Goal: Task Accomplishment & Management: Manage account settings

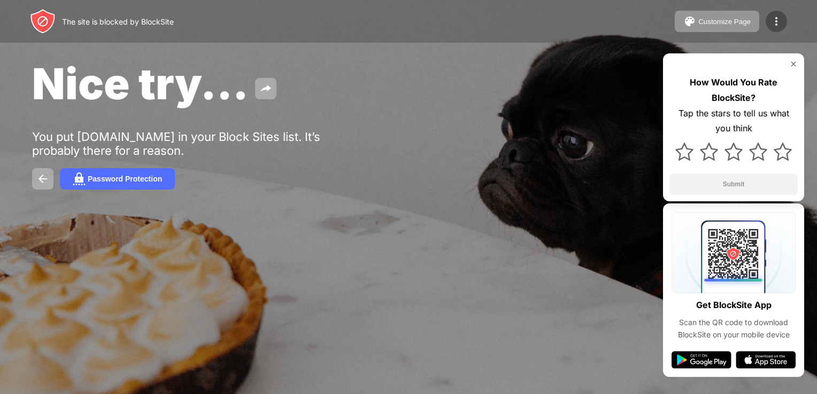
click at [777, 16] on img at bounding box center [776, 21] width 13 height 13
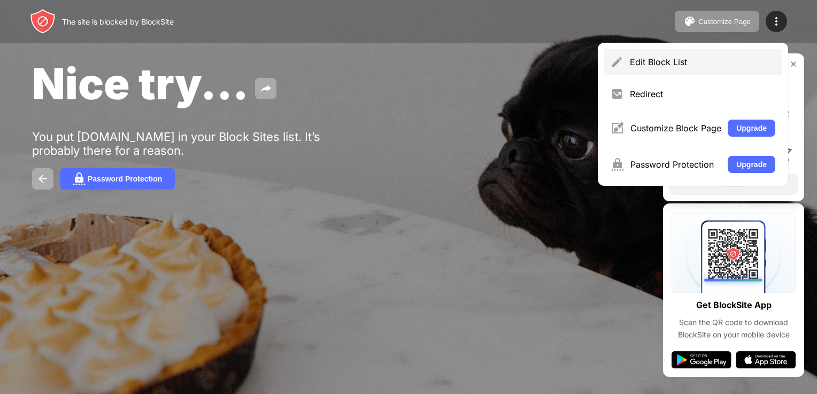
click at [685, 56] on div "Edit Block List" at bounding box center [692, 62] width 177 height 26
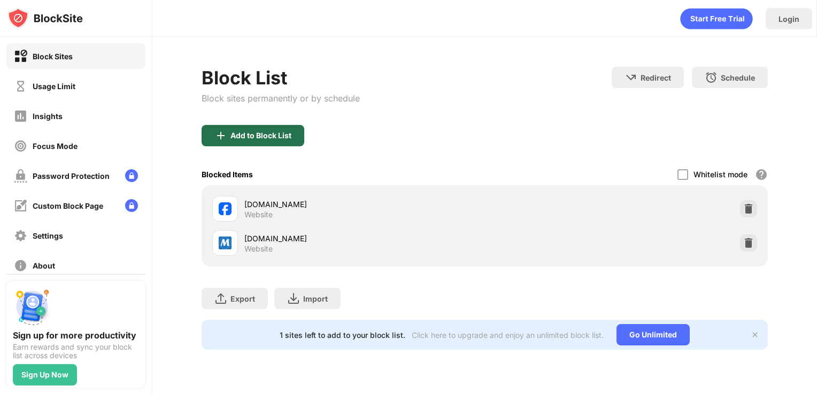
click at [216, 131] on img at bounding box center [220, 135] width 13 height 13
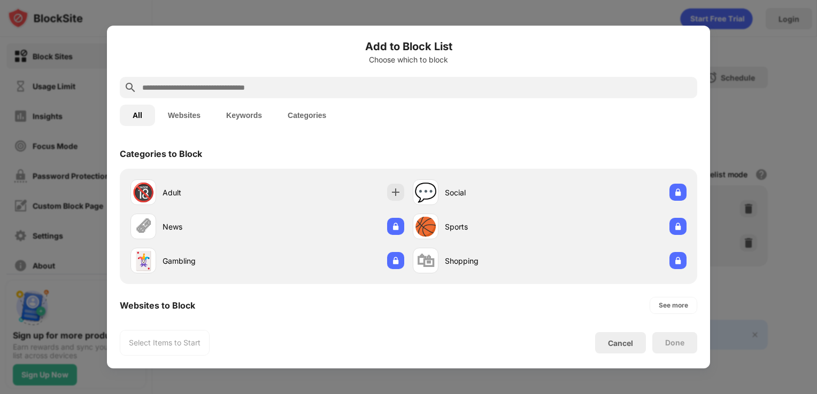
click at [222, 88] on input "text" at bounding box center [417, 87] width 552 height 13
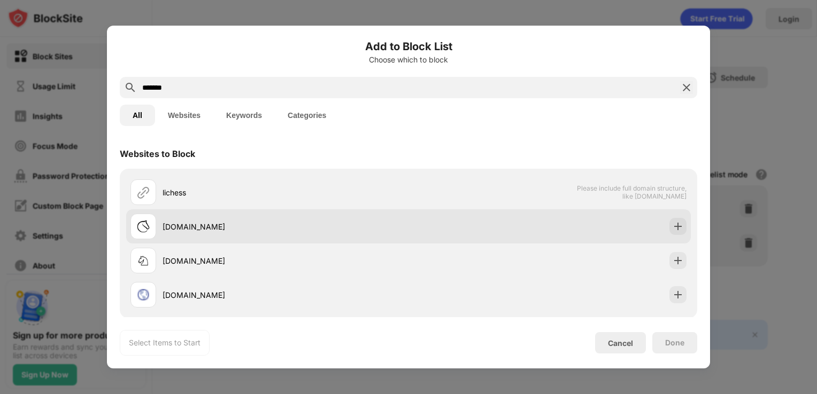
type input "*******"
click at [233, 226] on div "[DOMAIN_NAME]" at bounding box center [285, 226] width 246 height 11
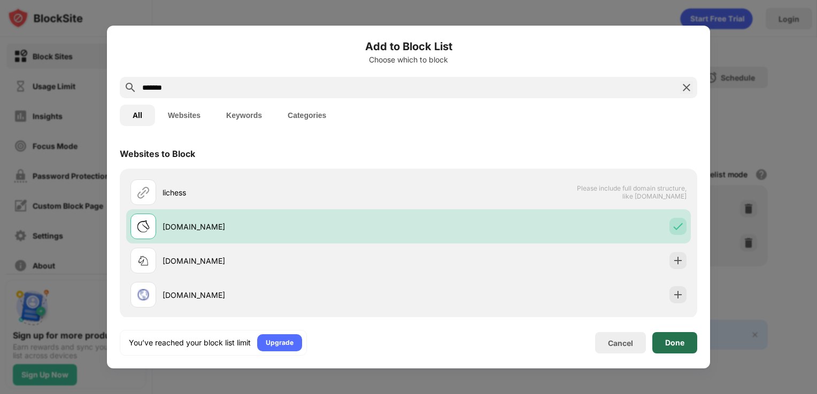
click at [674, 339] on div "Done" at bounding box center [674, 343] width 19 height 9
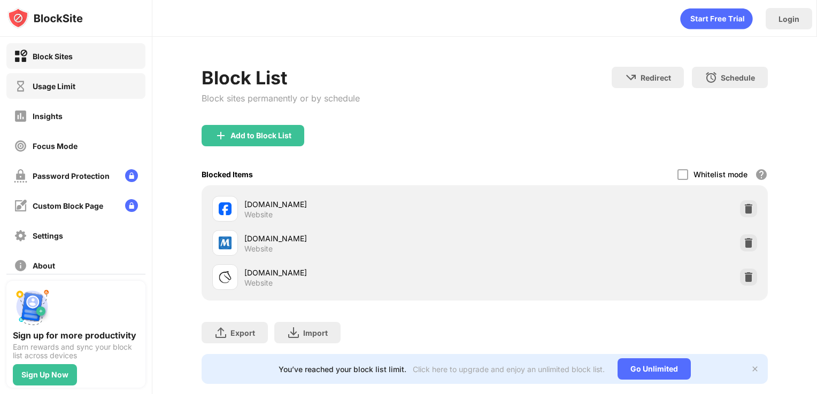
click at [51, 88] on div "Usage Limit" at bounding box center [54, 86] width 43 height 9
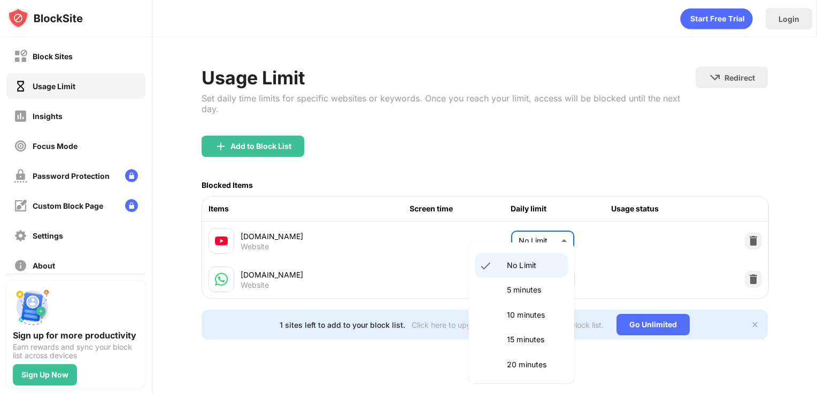
click at [538, 223] on body "Block Sites Usage Limit Insights Focus Mode Password Protection Custom Block Pa…" at bounding box center [408, 197] width 817 height 394
click at [515, 288] on p "5 minutes" at bounding box center [534, 290] width 55 height 12
type input "*"
